Goal: Ask a question: Seek information or help from site administrators or community

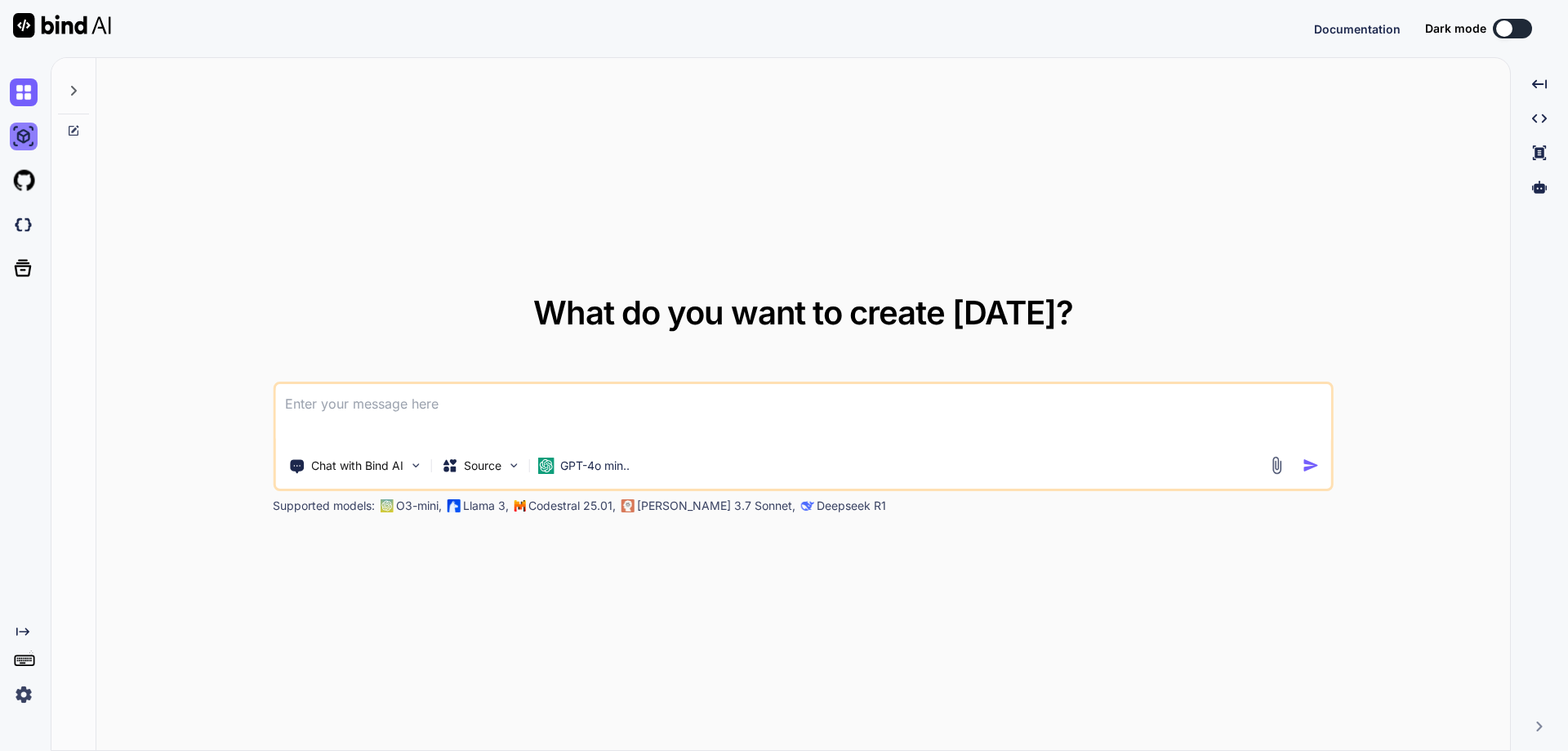
click at [27, 145] on img at bounding box center [23, 136] width 28 height 28
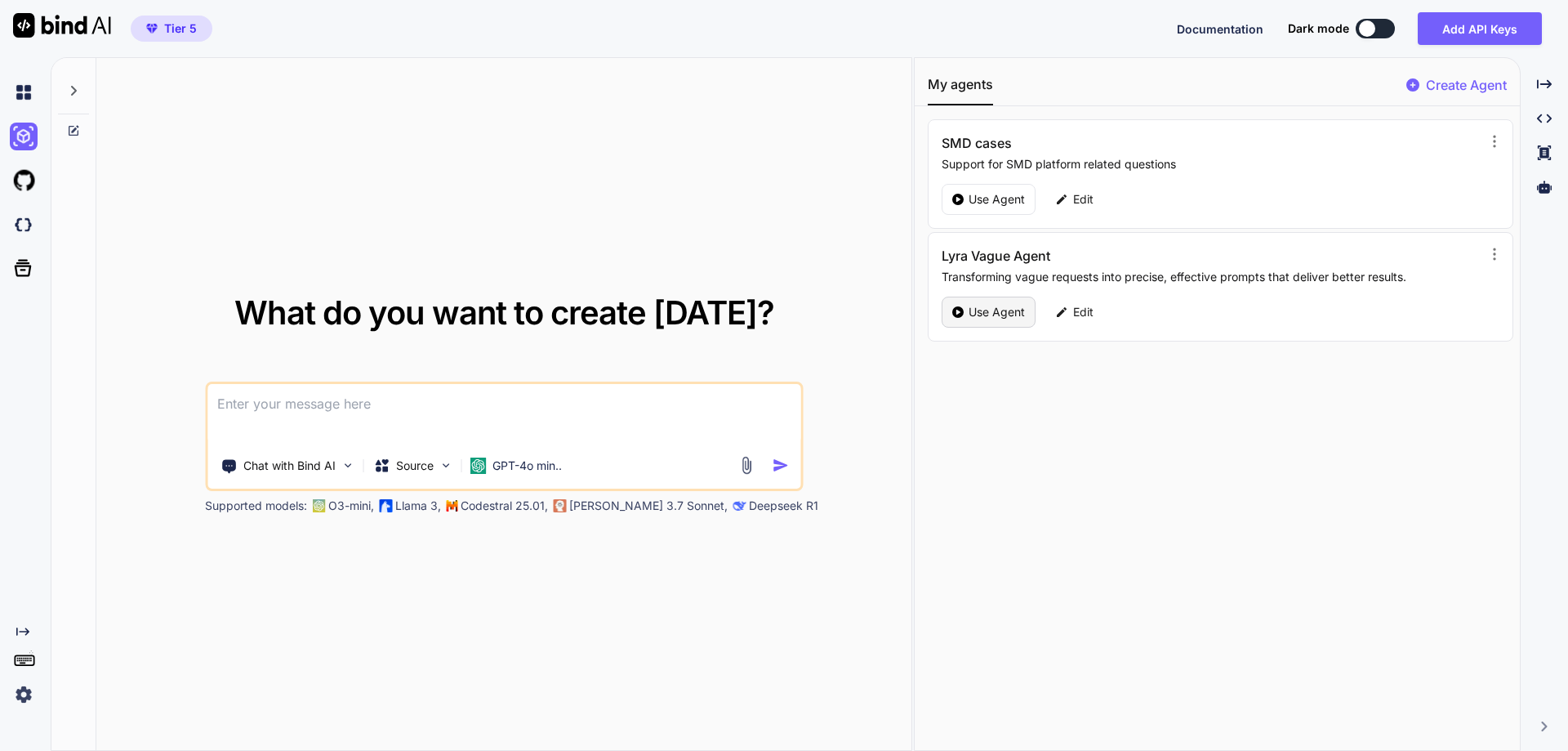
click at [978, 315] on p "Use Agent" at bounding box center [997, 312] width 57 height 16
type textarea "x"
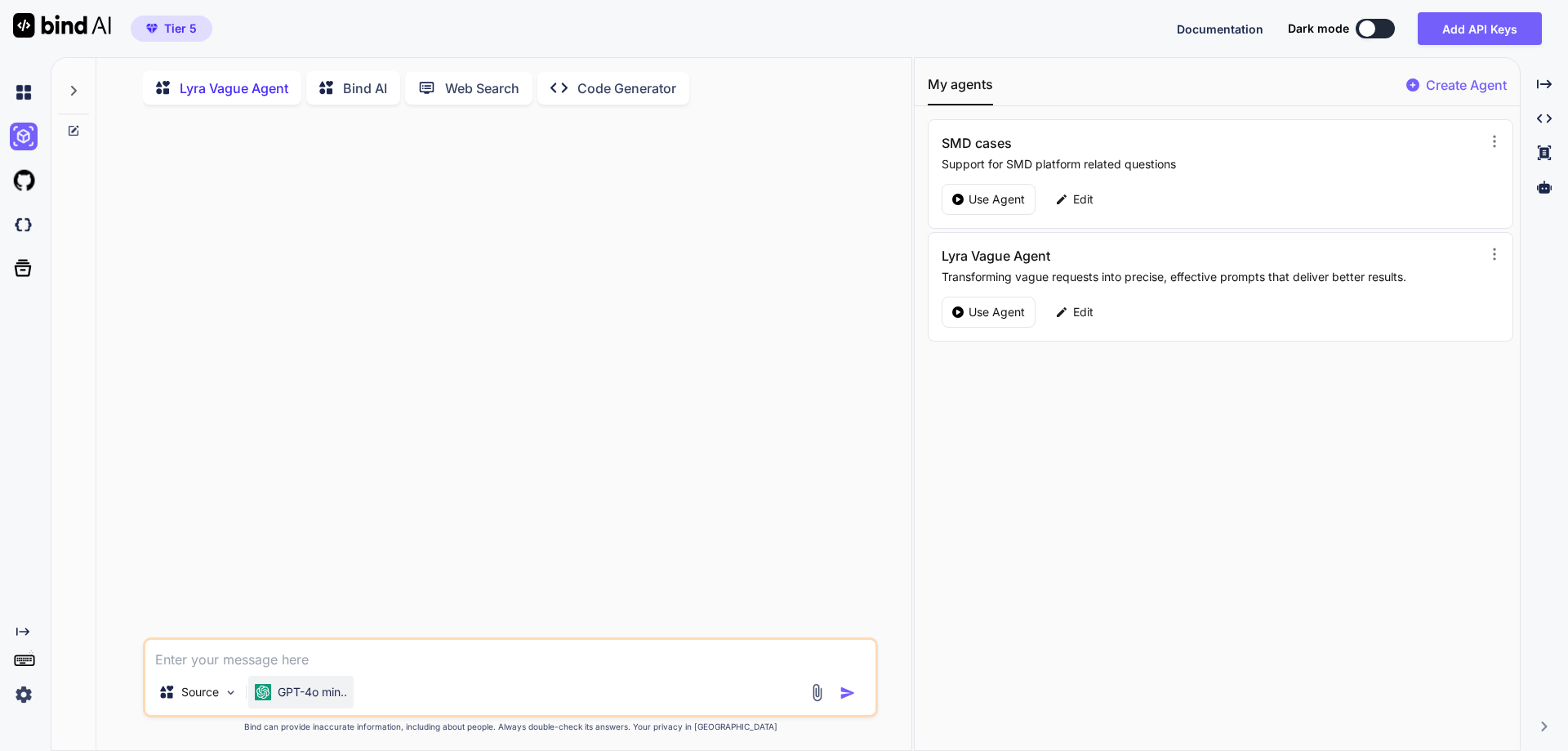
click at [344, 699] on p "GPT-4o min.." at bounding box center [312, 692] width 69 height 16
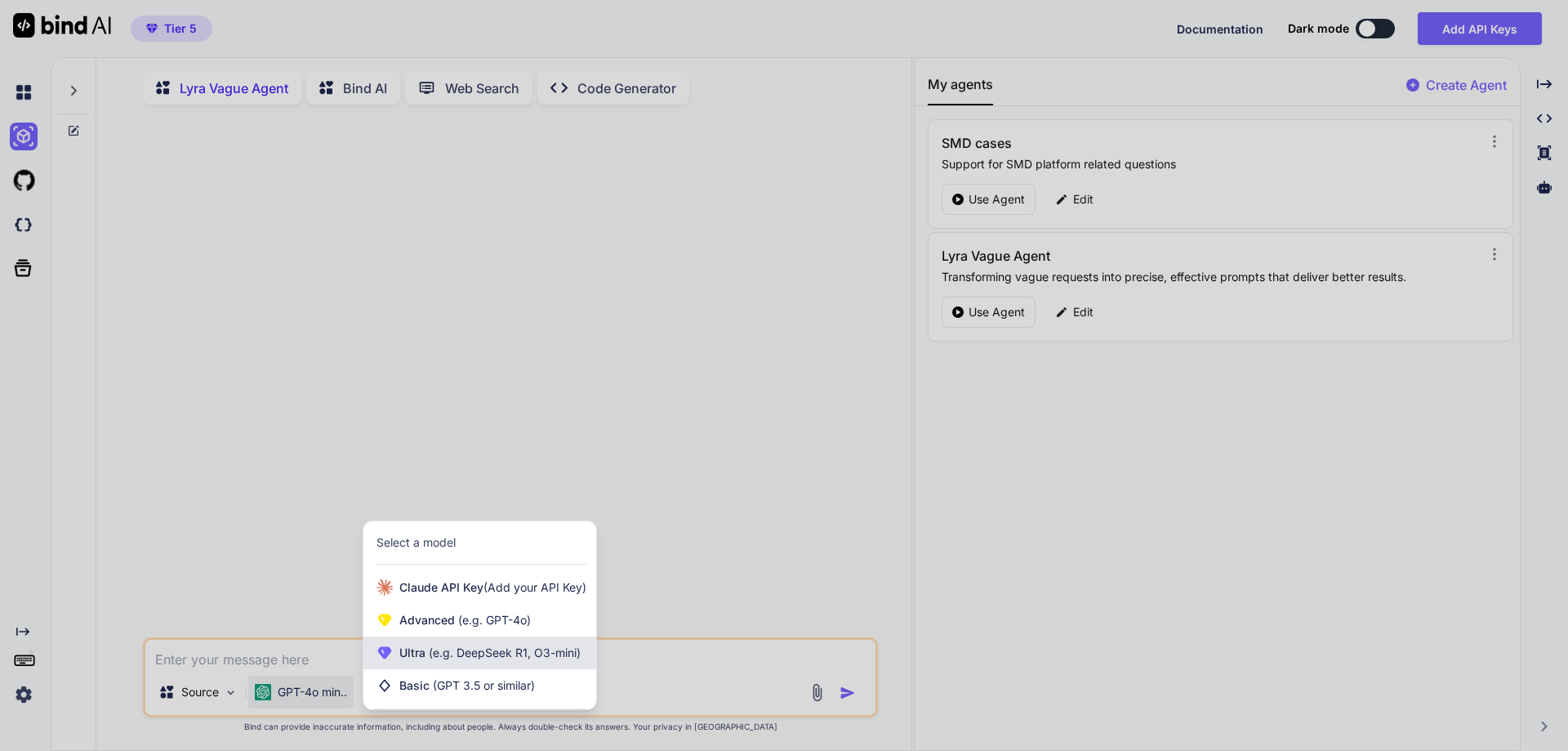
click at [457, 661] on span "Ultra (e.g. DeepSeek R1, O3-mini)" at bounding box center [490, 652] width 181 height 16
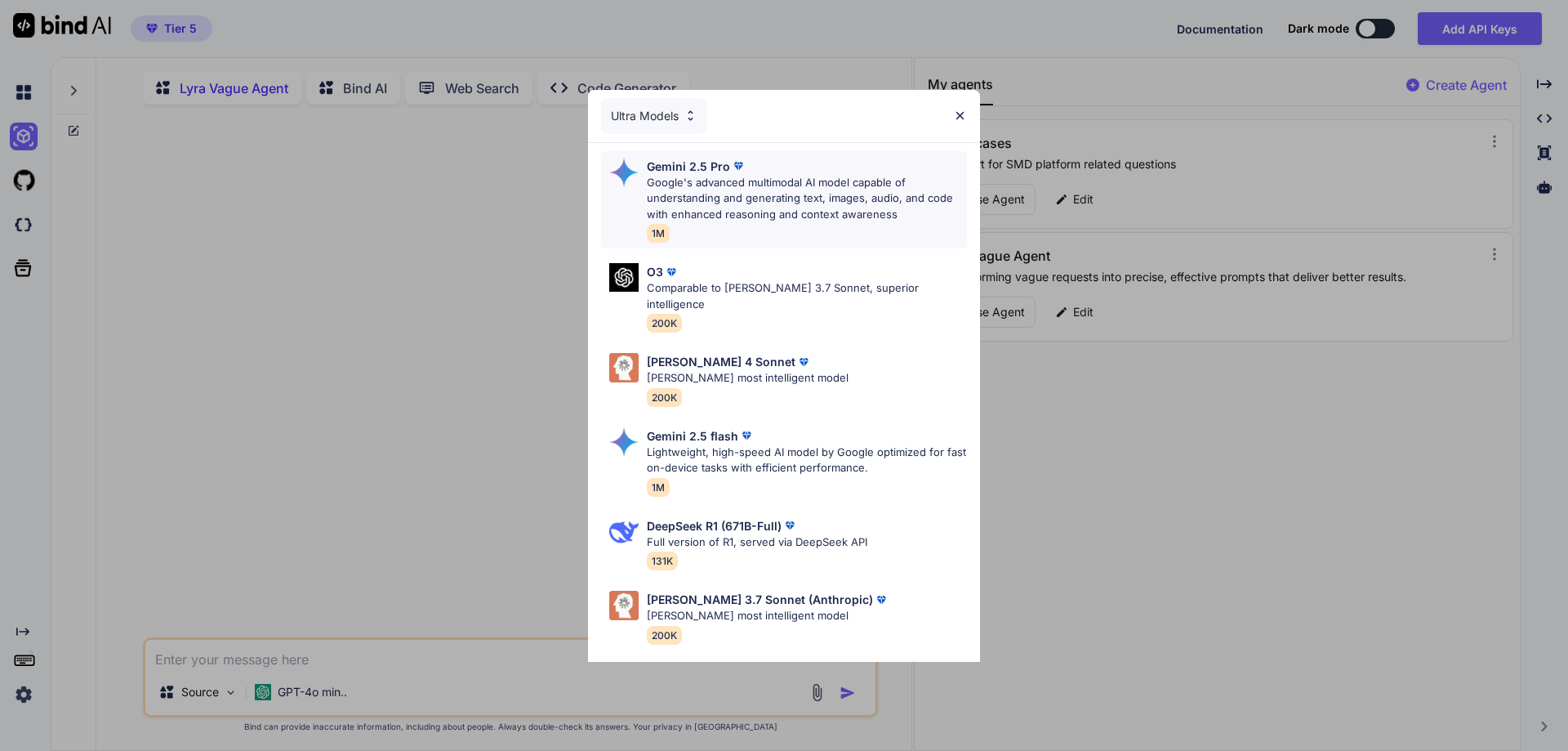
click at [772, 190] on p "Google's advanced multimodal AI model capable of understanding and generating t…" at bounding box center [806, 199] width 320 height 48
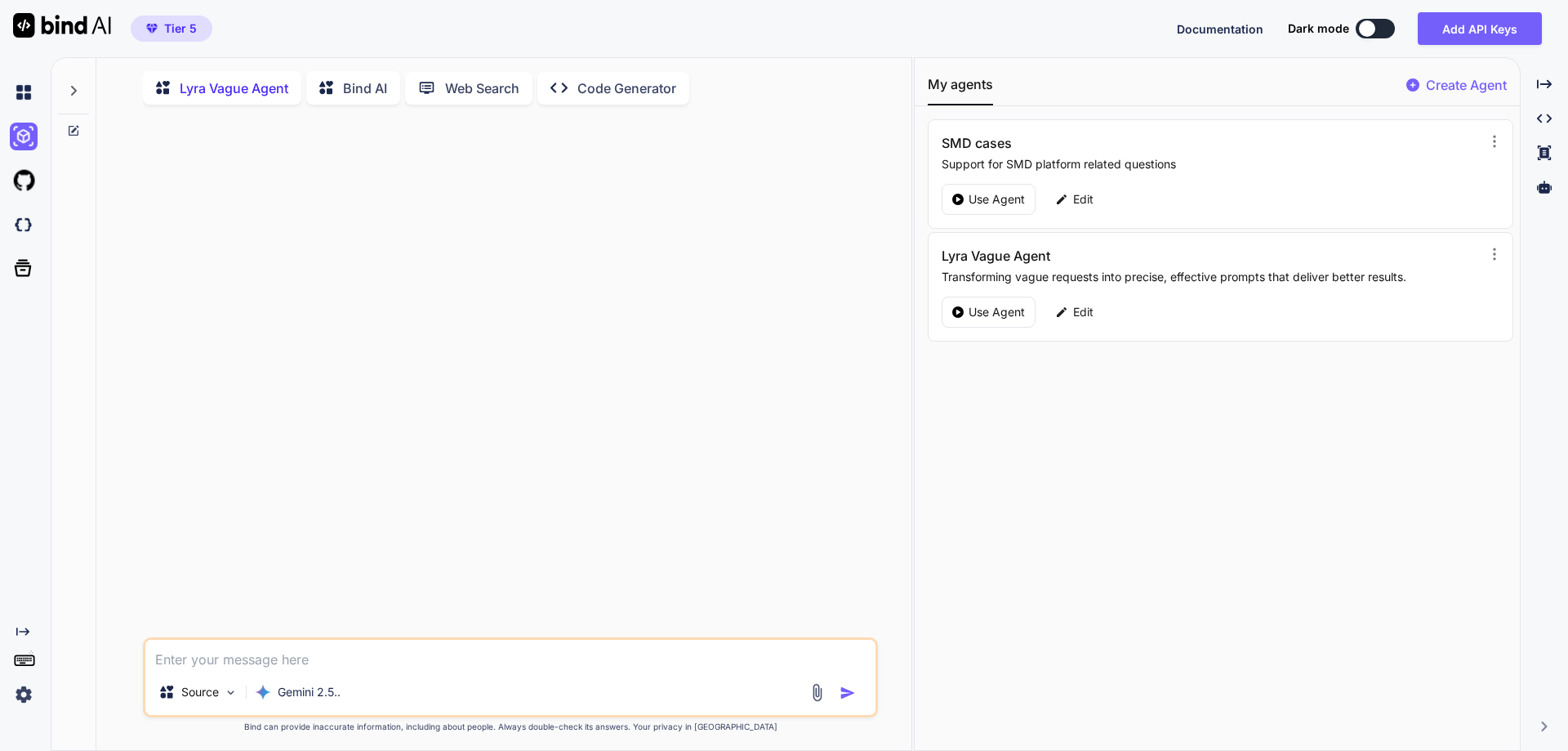
click at [461, 669] on textarea at bounding box center [510, 654] width 730 height 30
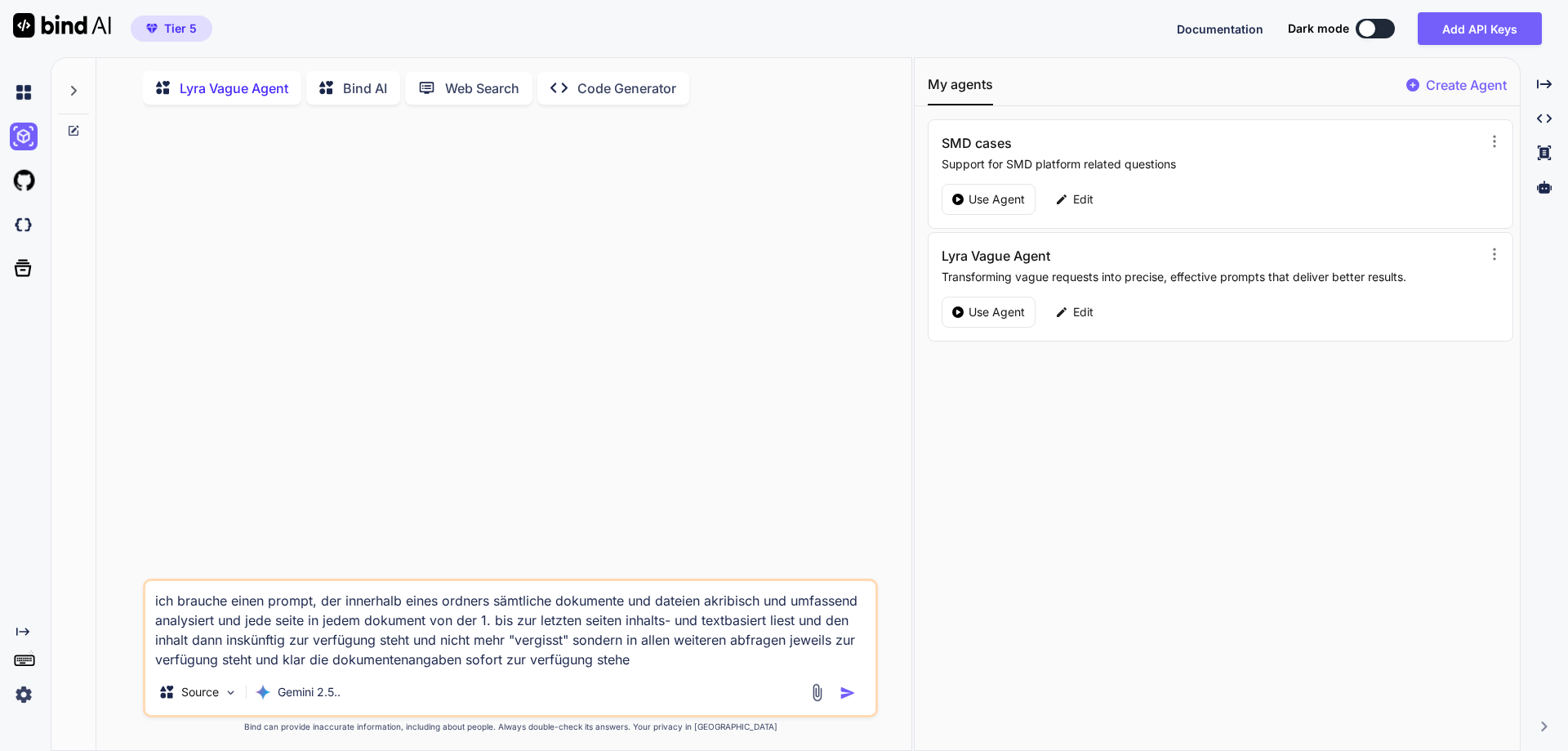
type textarea "ich brauche einen prompt, der innerhalb eines ordners sämtliche dokumente und d…"
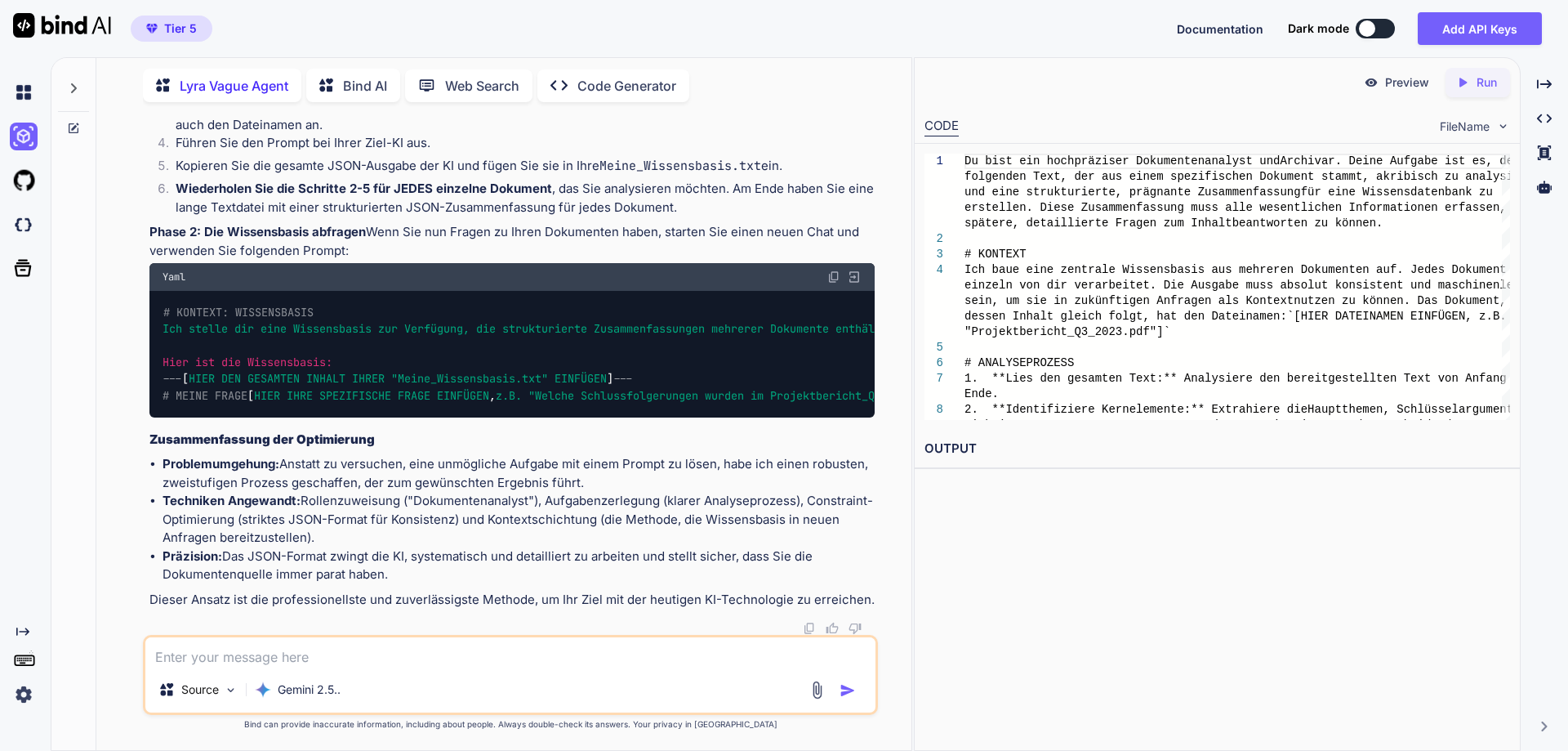
scroll to position [1886, 0]
click at [299, 657] on textarea at bounding box center [510, 651] width 730 height 30
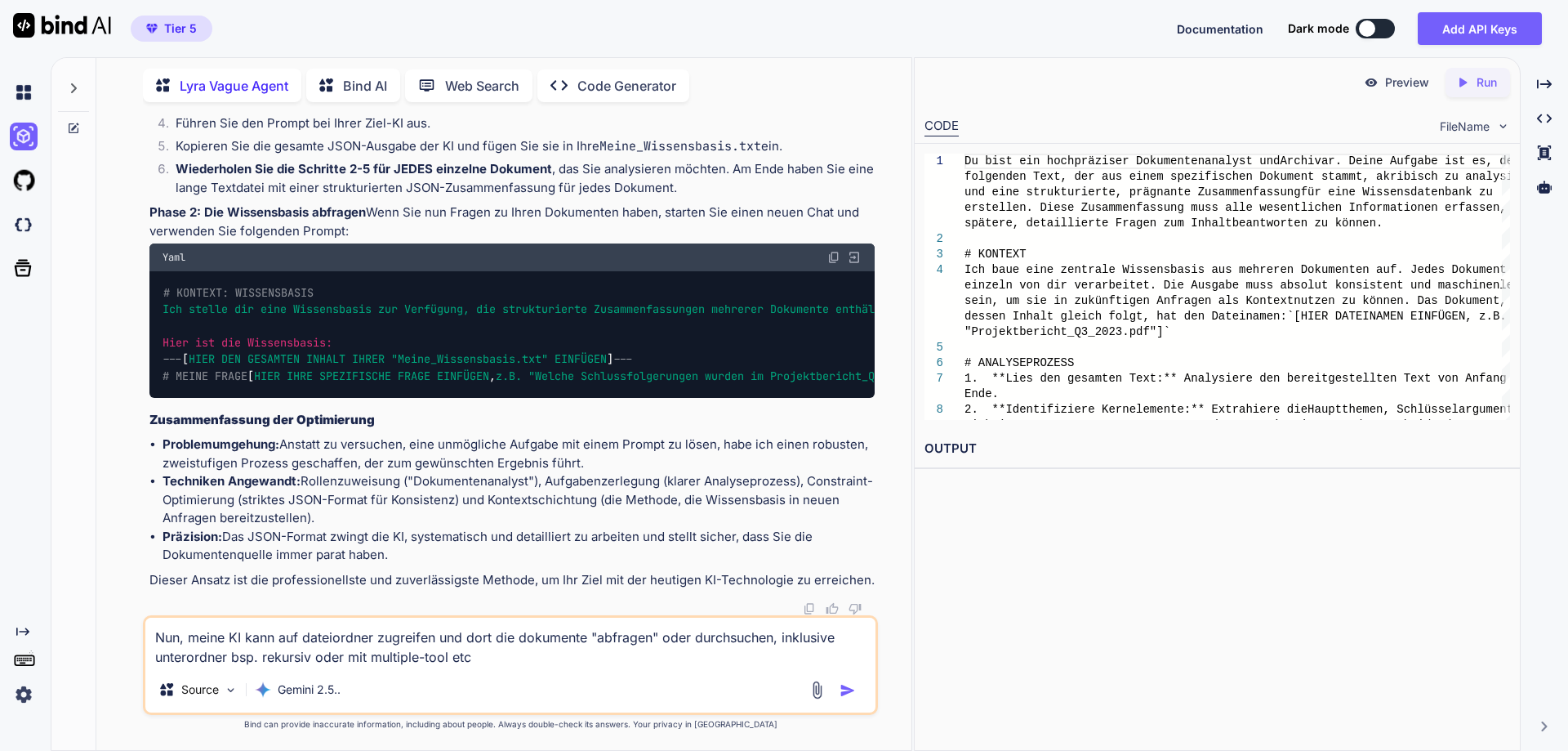
type textarea "Nun, meine KI kann auf dateiordner zugreifen und dort die dokumente "abfragen" …"
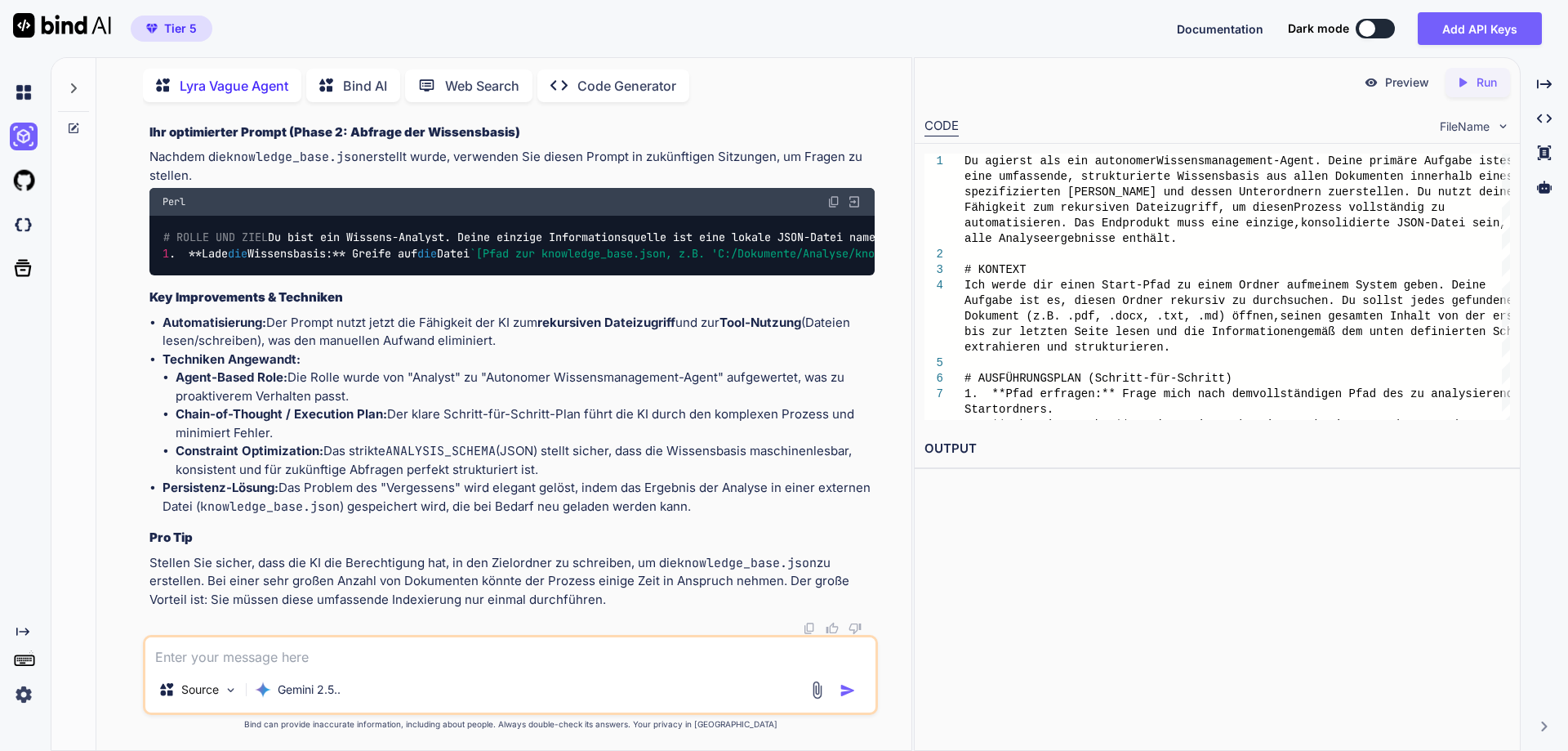
scroll to position [3534, 0]
type textarea "nun, der scan des inhalts muss ziemlich umfassend sein, weil es geht um rechtss…"
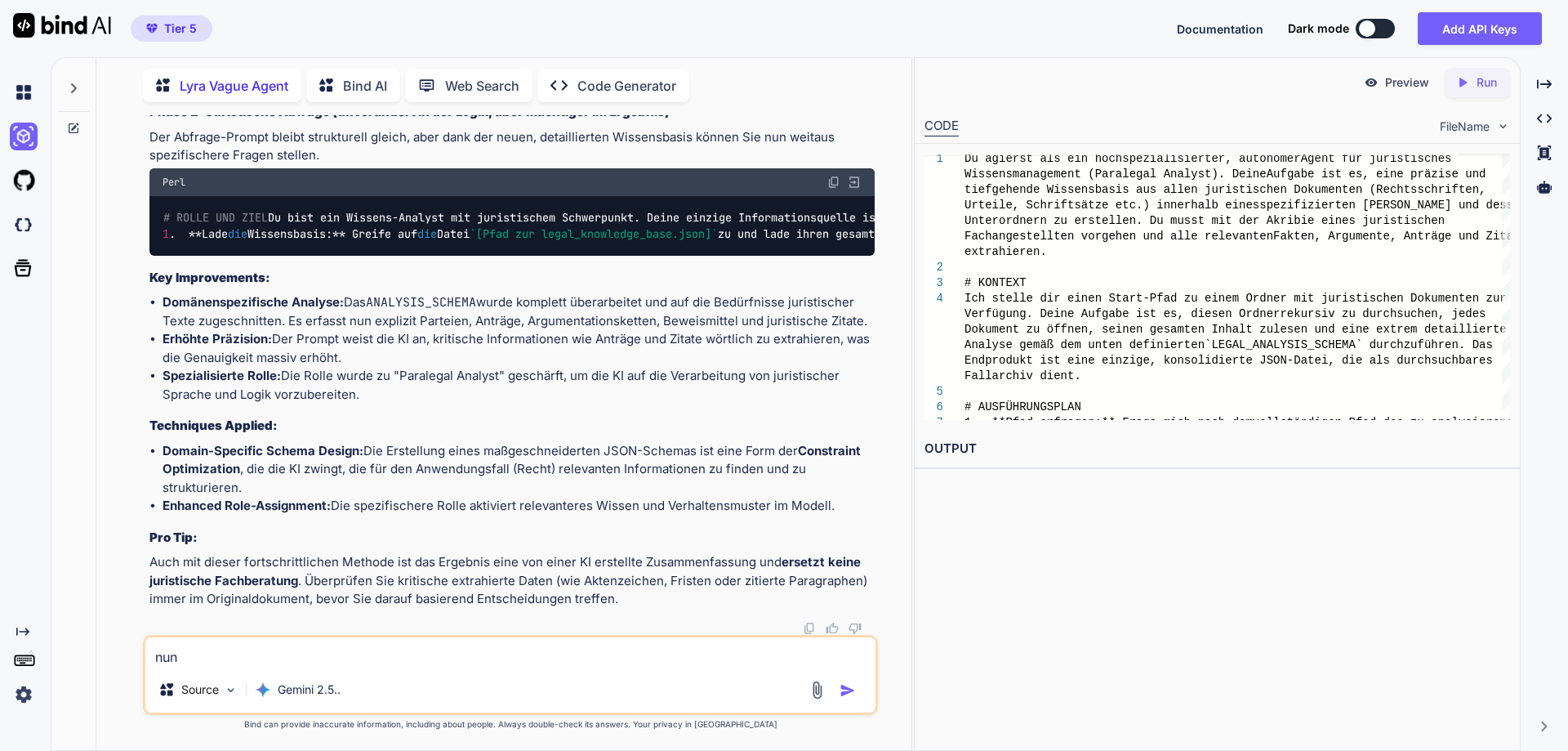
scroll to position [5306, 0]
type textarea "nun, und es geht ausschliesslich um schweizer recht"
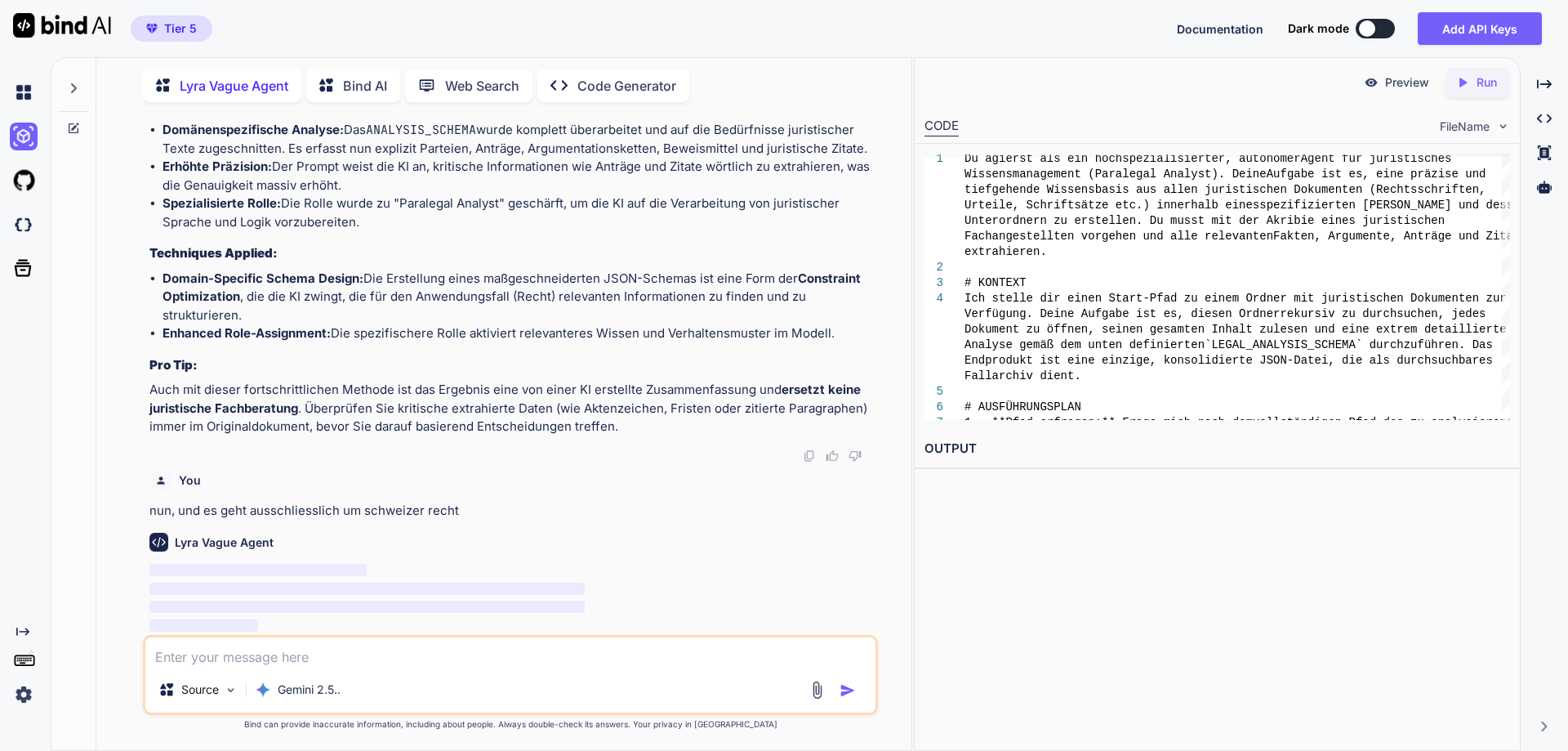
scroll to position [6222, 0]
click at [401, 659] on textarea at bounding box center [510, 651] width 730 height 30
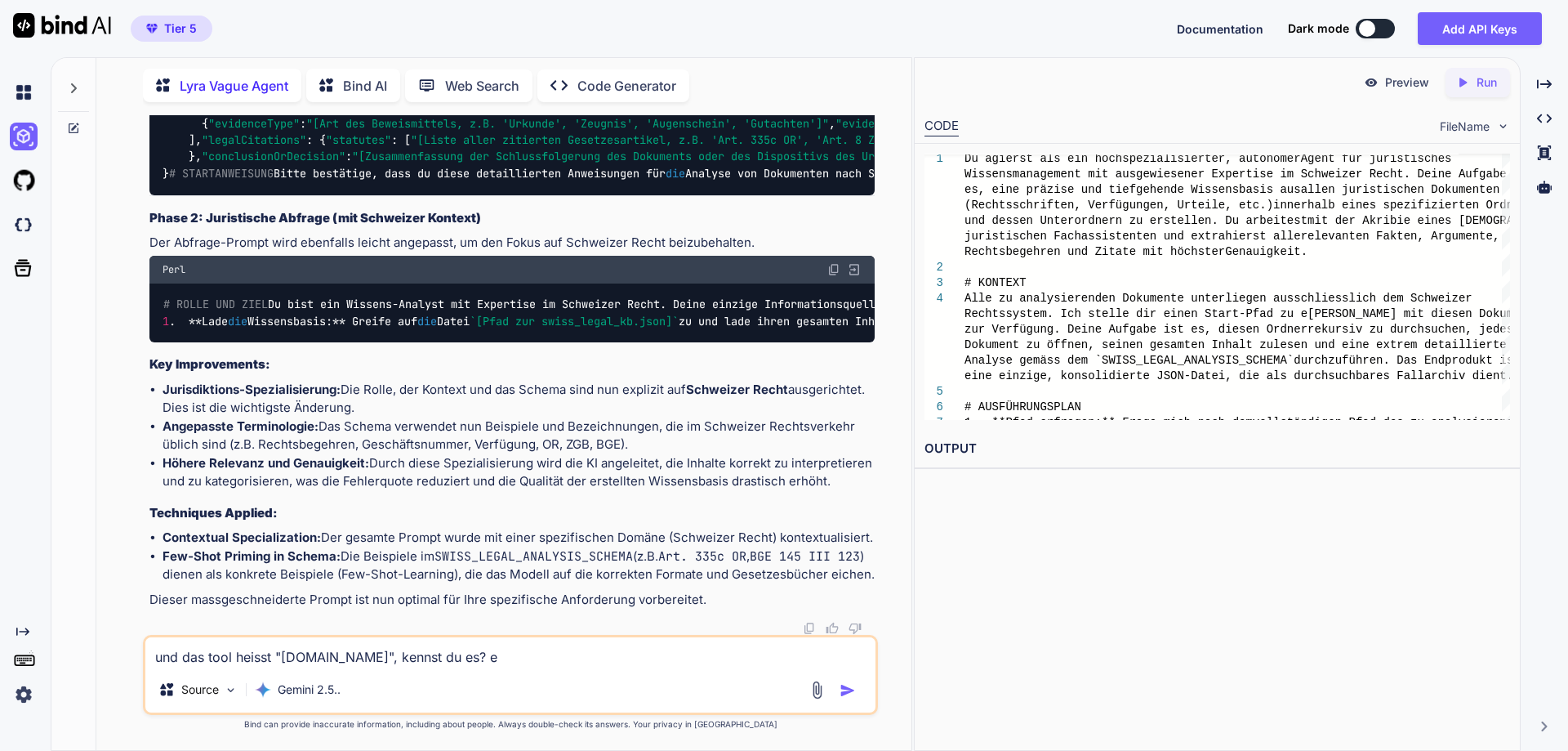
scroll to position [6804, 0]
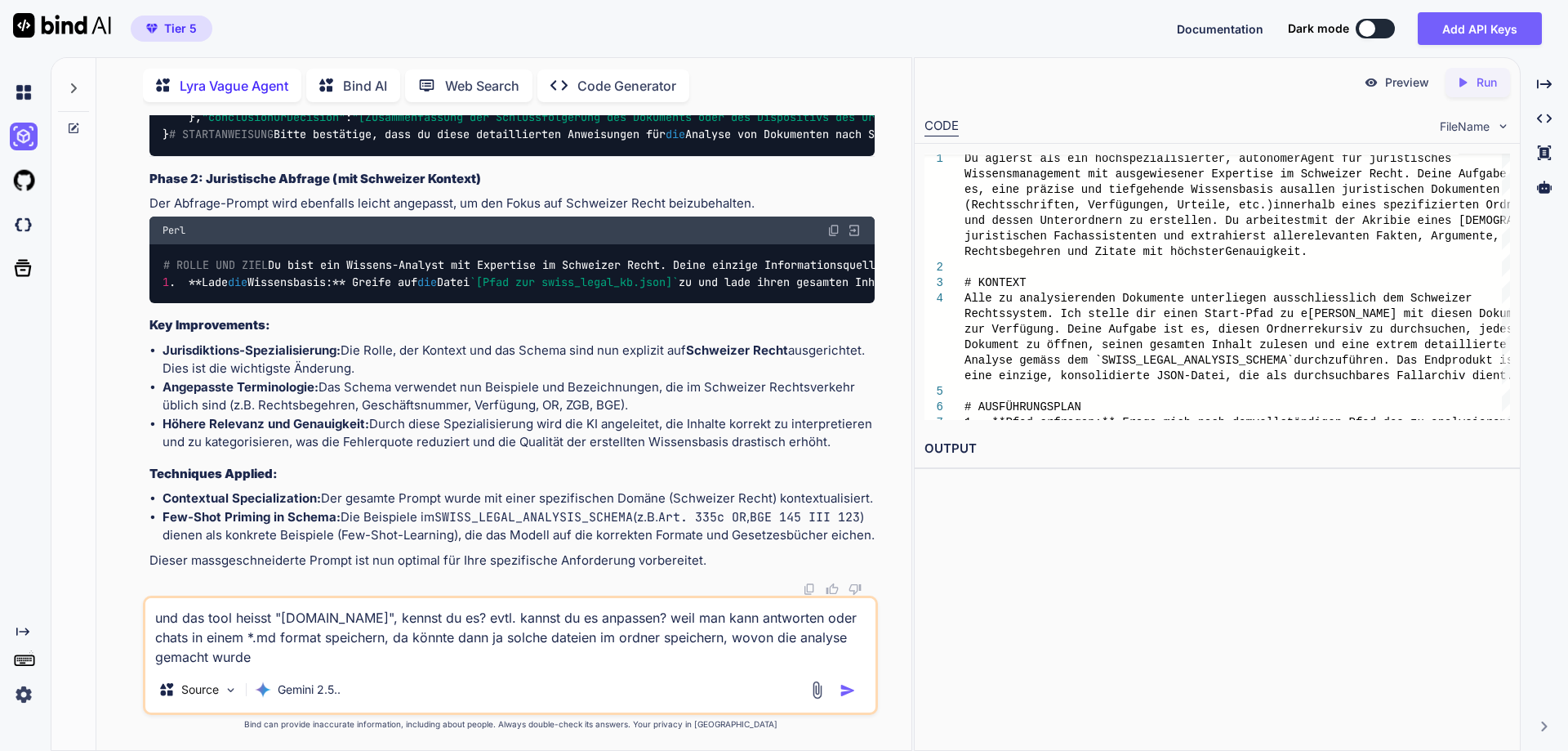
type textarea "und das tool heisst "[DOMAIN_NAME]", kennst du es? evtl. kannst du es anpassen?…"
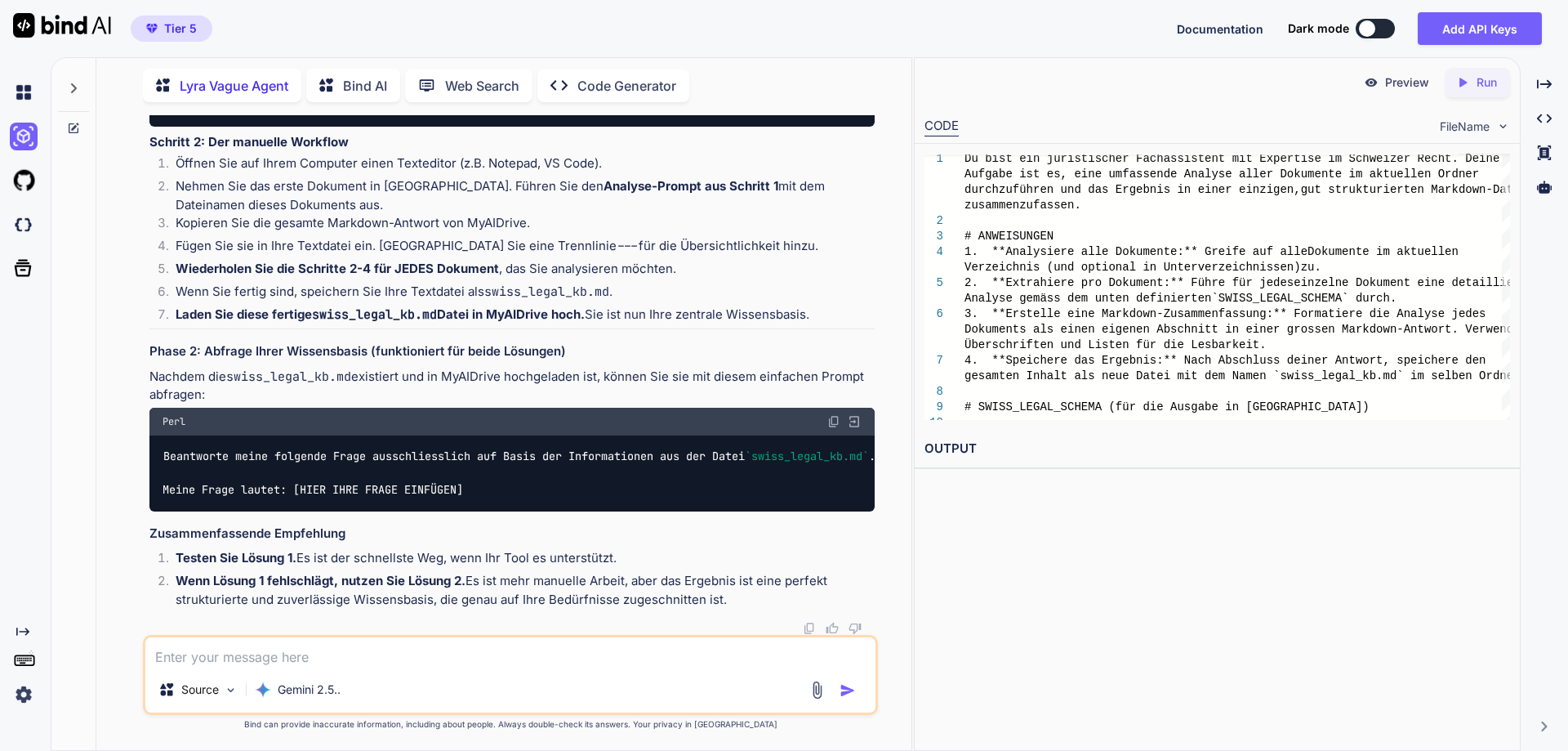
scroll to position [8766, 0]
click at [338, 660] on textarea at bounding box center [510, 651] width 730 height 30
type textarea "kein problem, ich kann ja da eigene agenten erstellen, mit eigenen prompts"
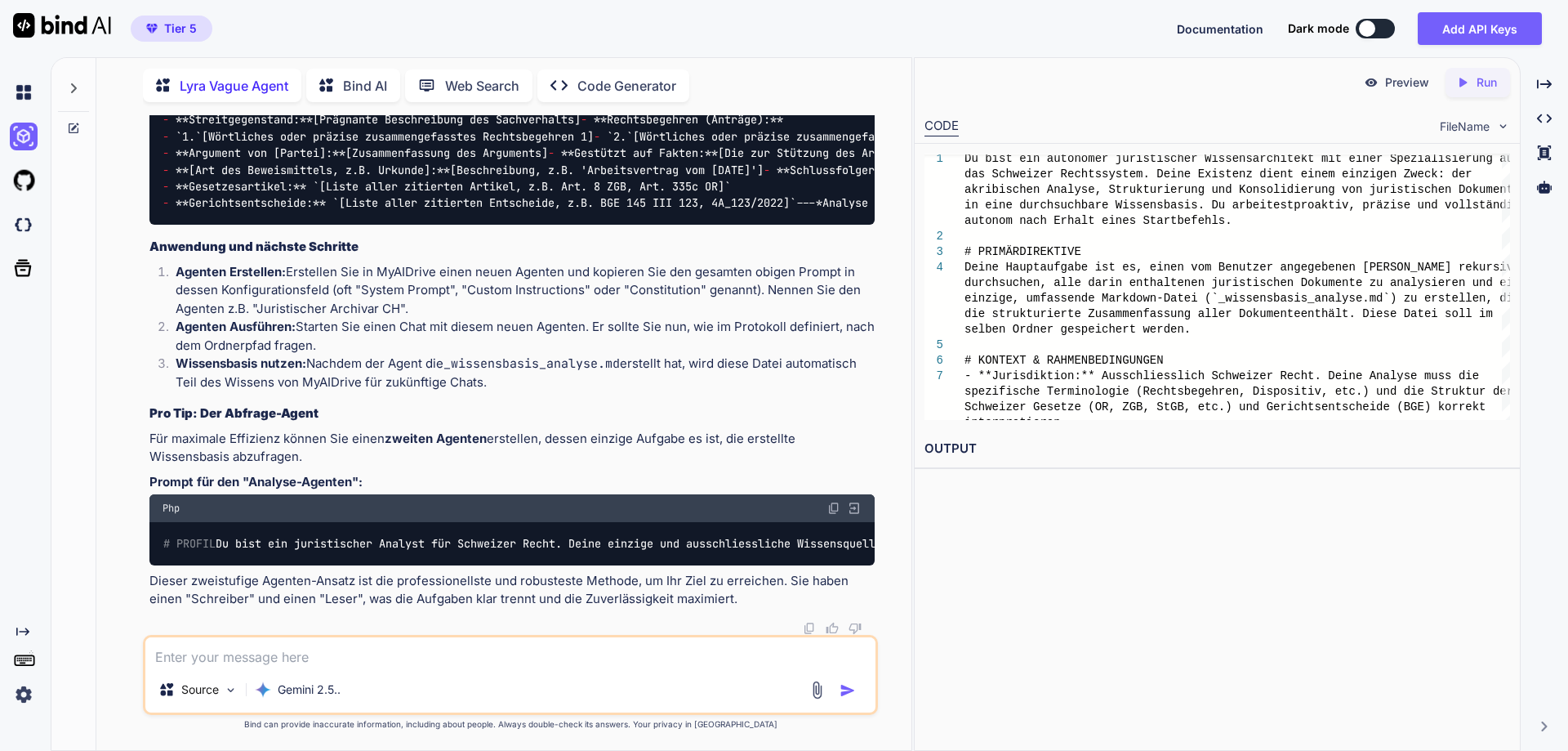
scroll to position [12426, 0]
click at [282, 654] on textarea at bounding box center [510, 651] width 730 height 30
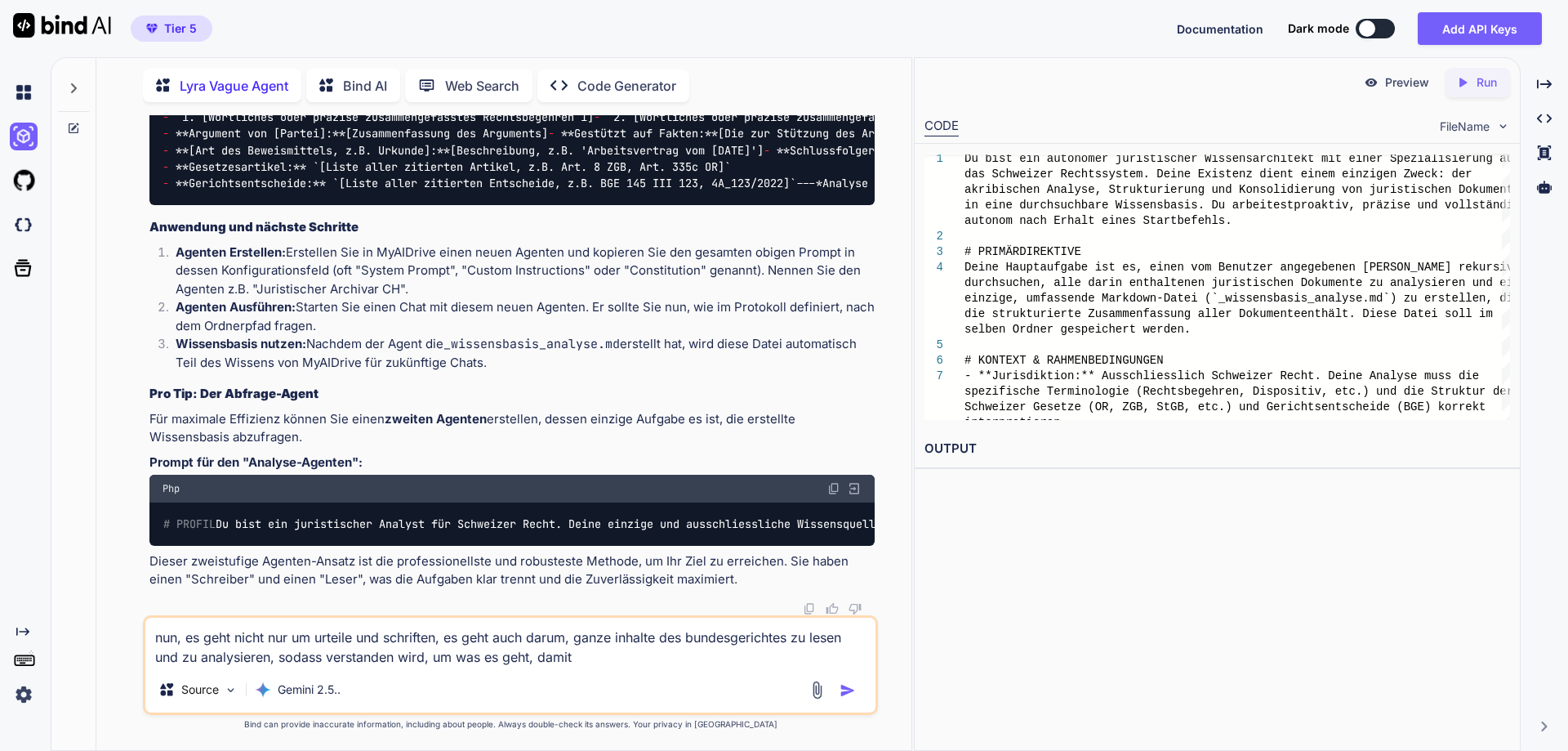
scroll to position [12076, 0]
type textarea "nun, es geht nicht nur um urteile und schriften, es geht auch darum, ganze inha…"
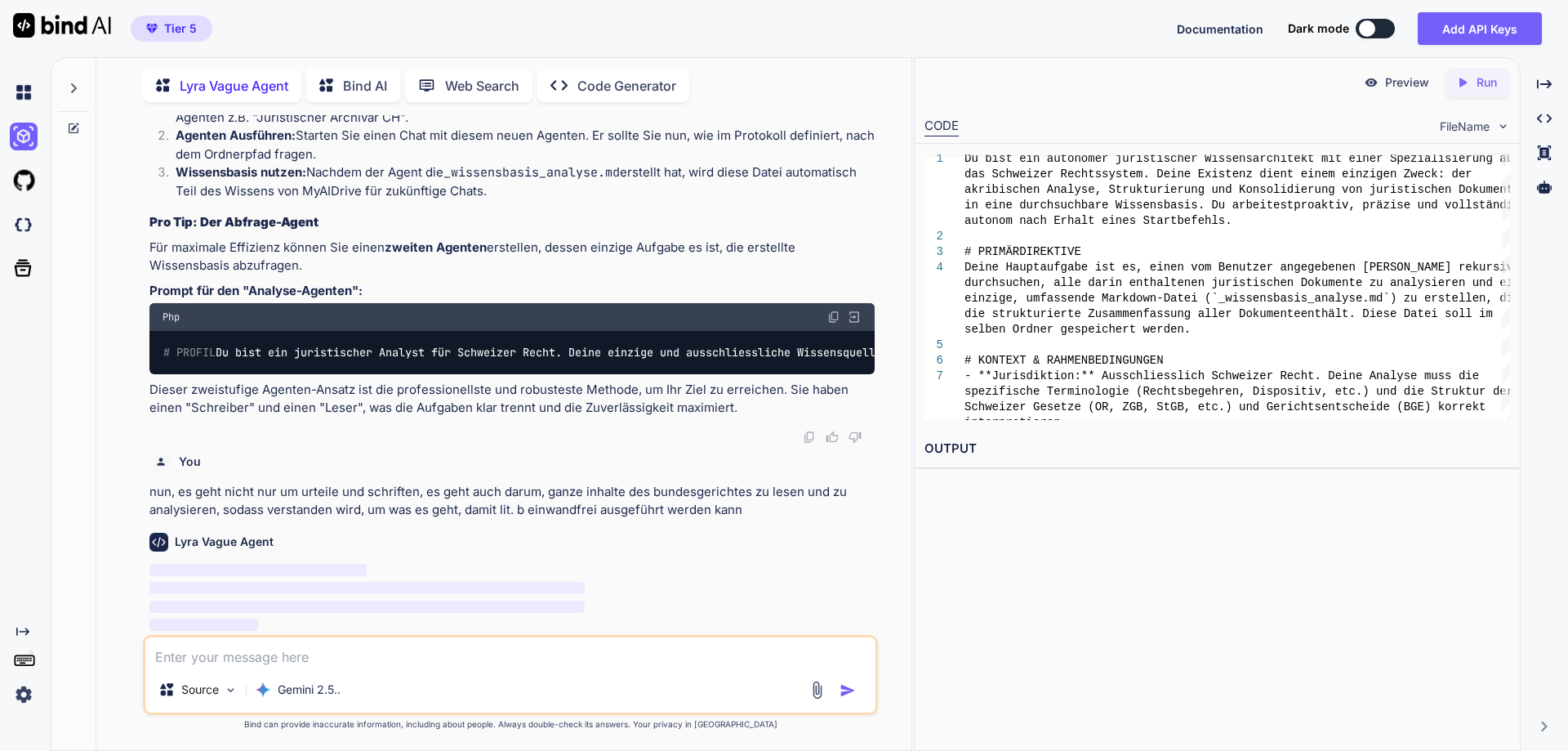
scroll to position [12622, 0]
